Goal: Ask a question

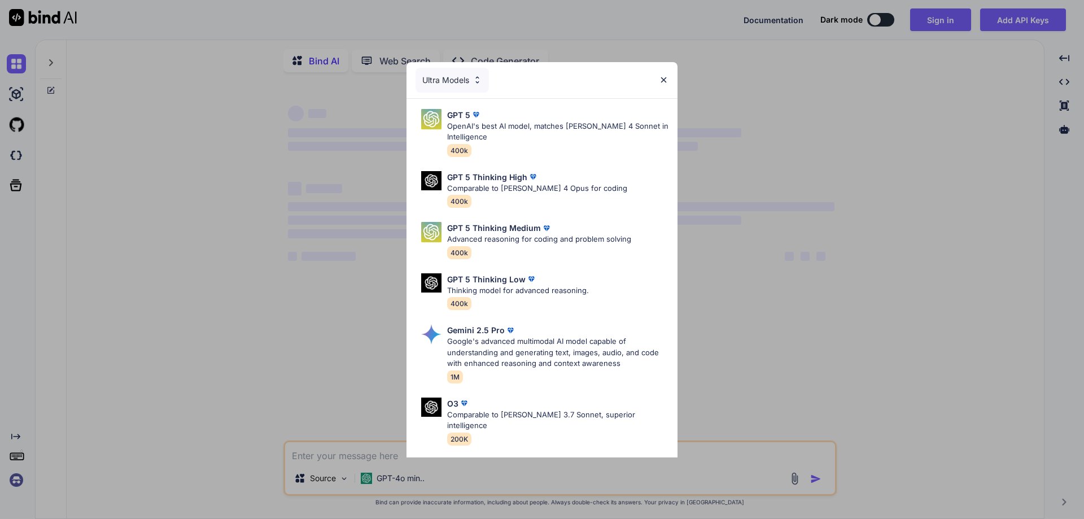
click at [661, 81] on img at bounding box center [664, 80] width 10 height 10
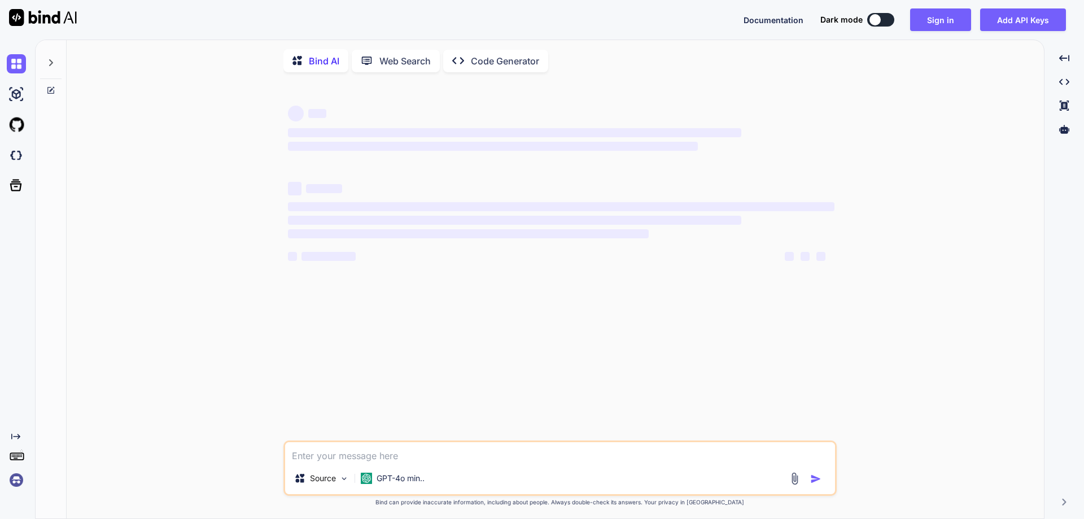
click at [403, 460] on textarea at bounding box center [560, 452] width 550 height 20
type textarea "x"
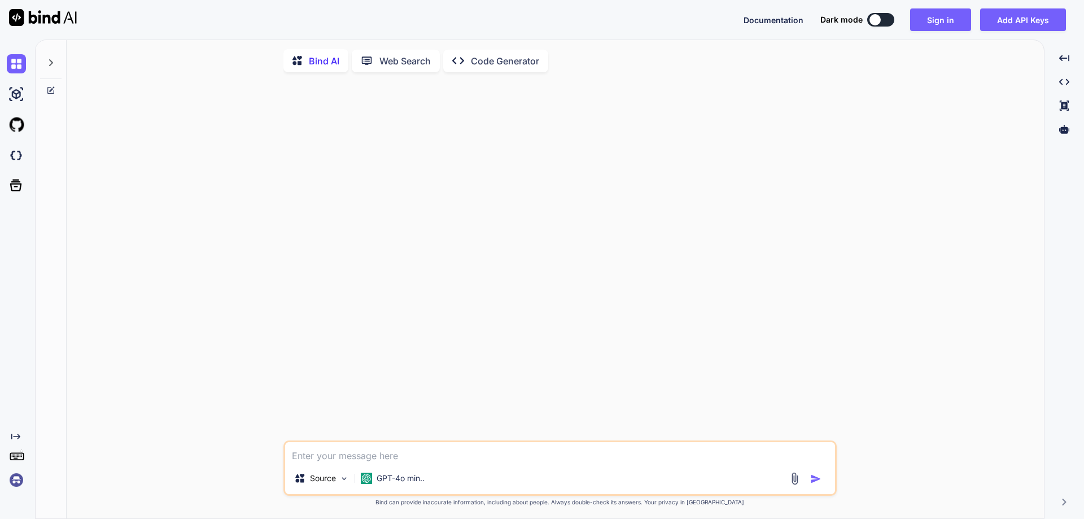
paste textarea "An important property of DataView objects is that they're evaluated ______"
type textarea "An important property of DataView objects is that they're evaluated ______"
type textarea "x"
type textarea "An important property of DataView objects is that they're evaluated ______"
click at [815, 481] on img "button" at bounding box center [815, 478] width 11 height 11
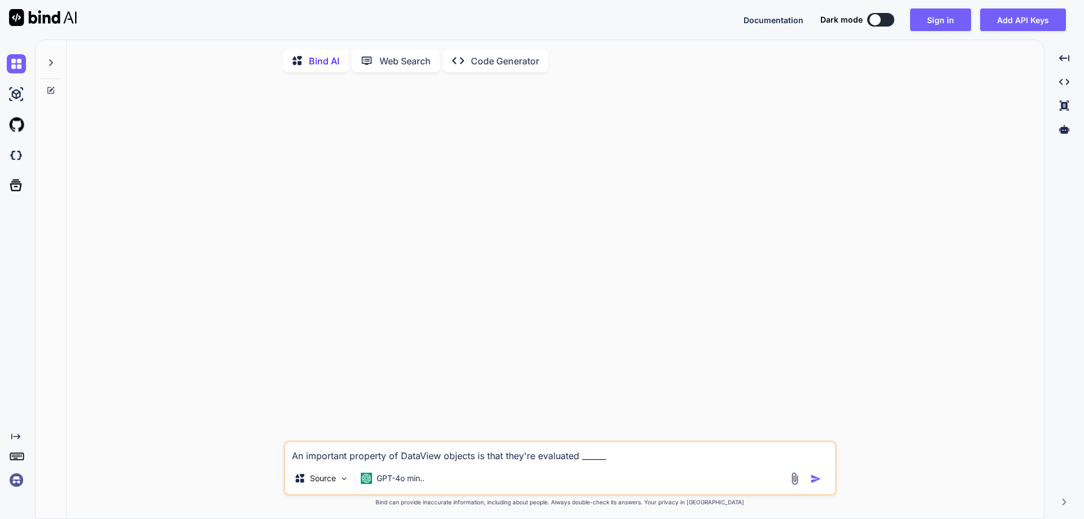
type textarea "x"
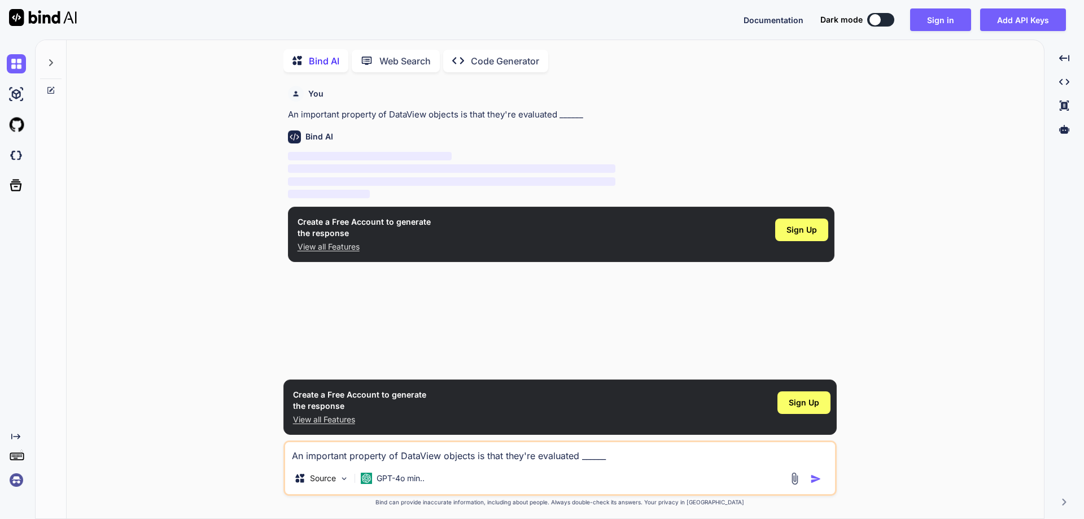
scroll to position [5, 0]
